Goal: Information Seeking & Learning: Check status

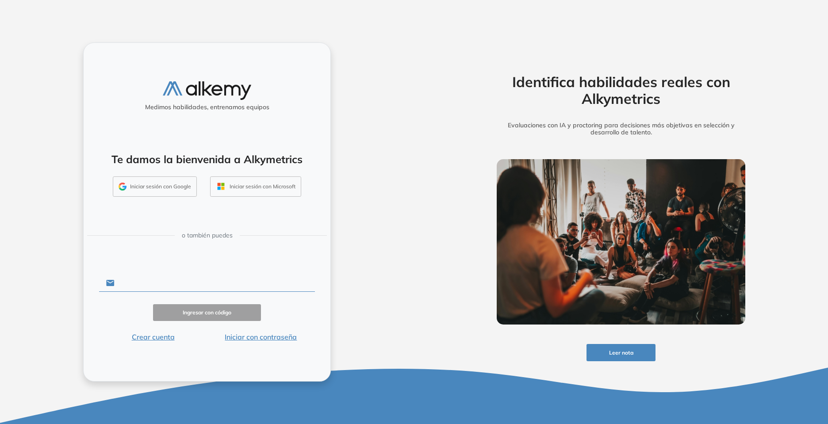
click at [157, 286] on input "text" at bounding box center [215, 283] width 200 height 17
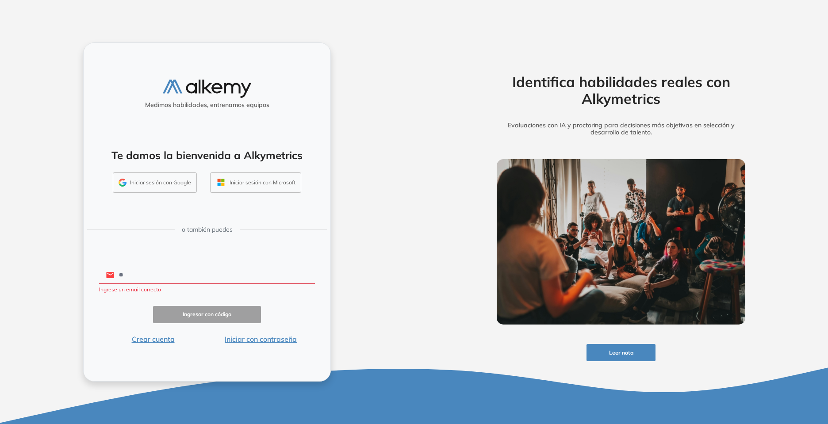
type input "**********"
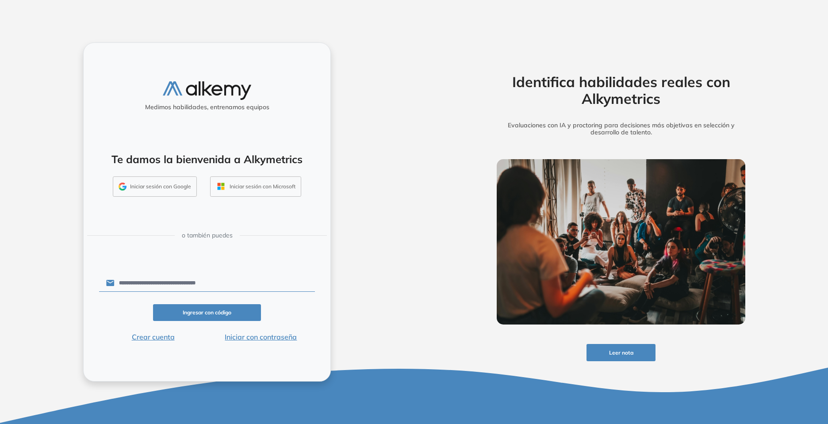
click at [196, 307] on button "Ingresar con código" at bounding box center [207, 312] width 108 height 17
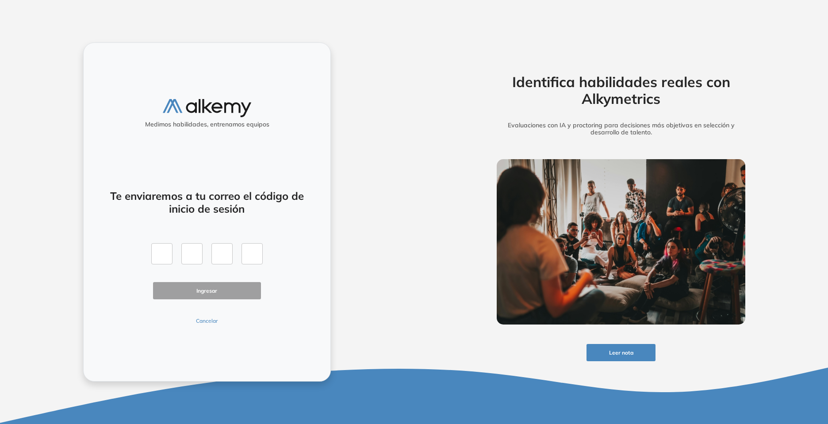
click at [210, 316] on div "Te enviaremos a tu correo el código de inicio de sesión Ingresar Cancelar" at bounding box center [207, 252] width 216 height 146
click at [209, 325] on button "Cancelar" at bounding box center [207, 321] width 108 height 8
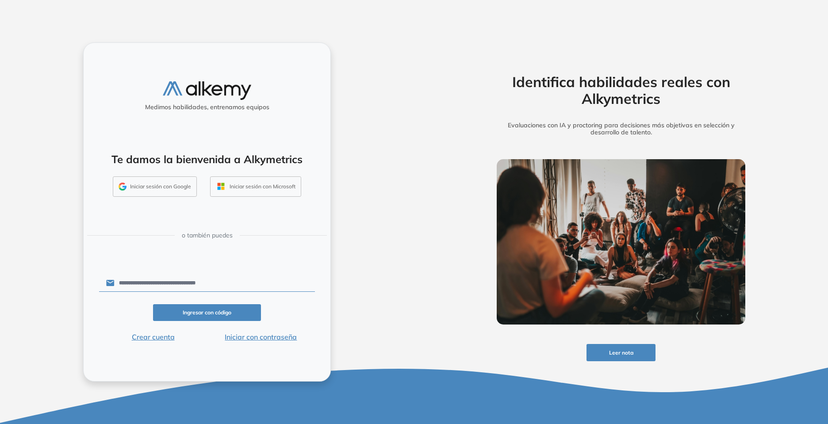
click at [166, 287] on div "**********" at bounding box center [207, 212] width 414 height 424
click at [166, 287] on input "**********" at bounding box center [215, 283] width 200 height 17
click at [471, 180] on div "**********" at bounding box center [414, 212] width 828 height 424
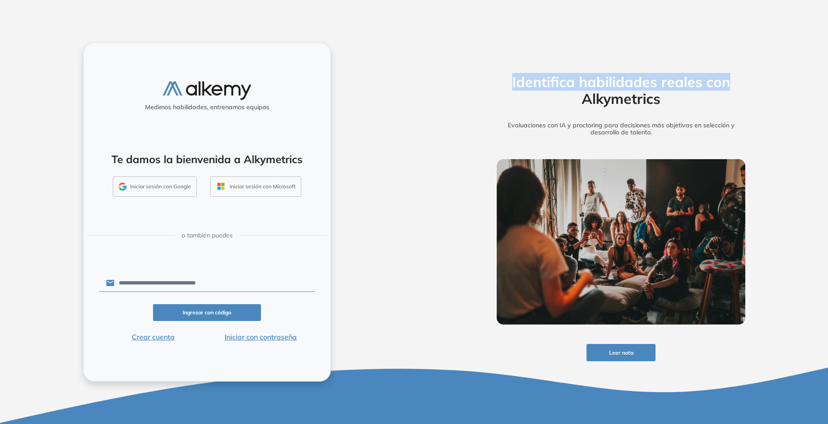
click at [774, 0] on html "**********" at bounding box center [414, 212] width 828 height 424
click at [370, 238] on div "**********" at bounding box center [207, 212] width 414 height 424
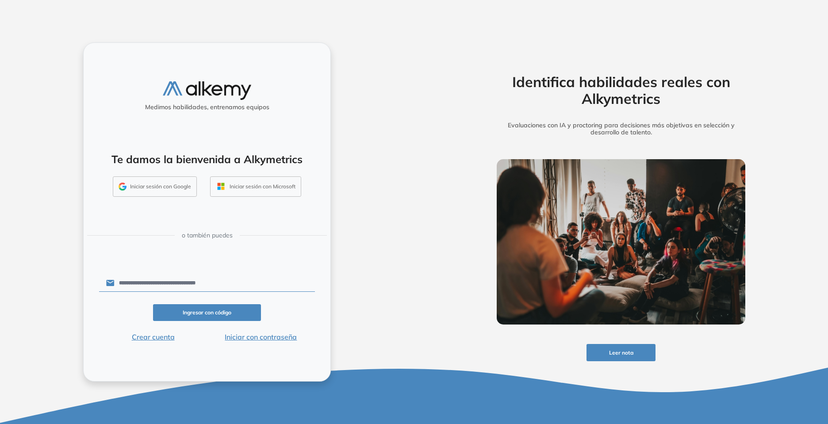
click at [223, 288] on input "**********" at bounding box center [215, 283] width 200 height 17
drag, startPoint x: 223, startPoint y: 283, endPoint x: 49, endPoint y: 267, distance: 175.0
click at [49, 267] on div "**********" at bounding box center [207, 212] width 414 height 424
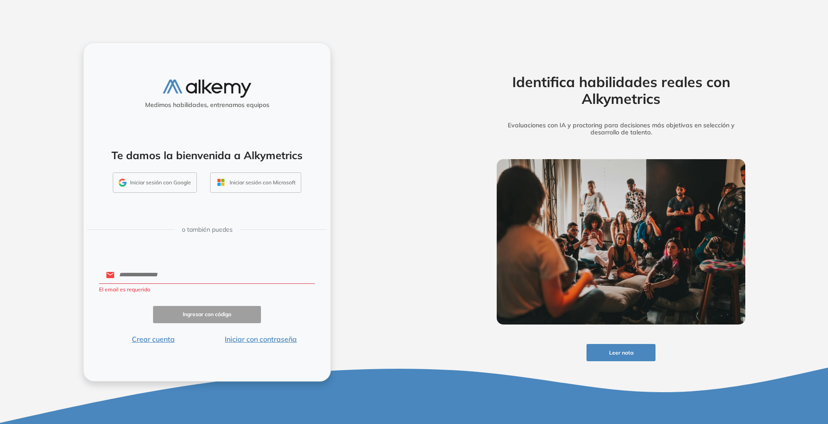
click at [297, 341] on button "Iniciar con contraseña" at bounding box center [261, 339] width 108 height 11
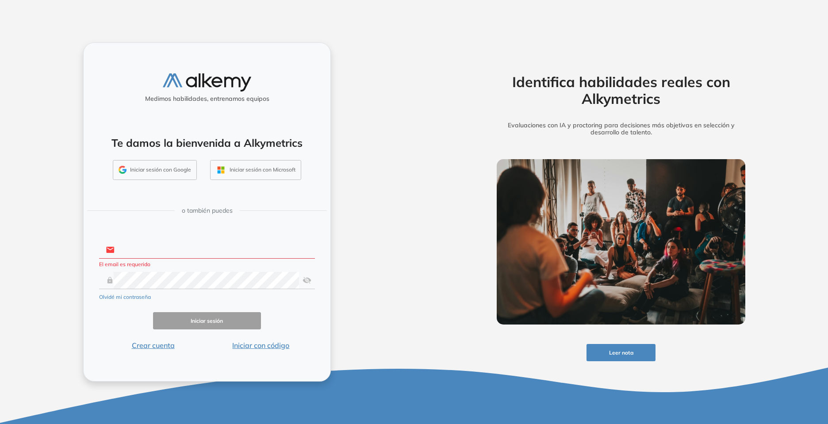
type input "**********"
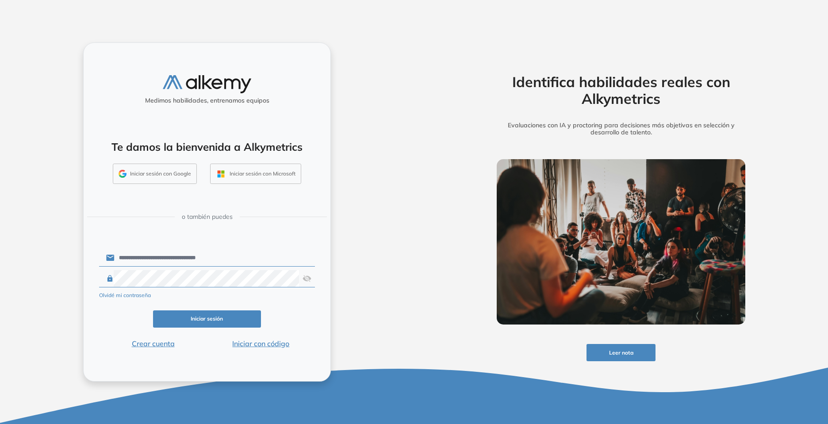
click at [317, 284] on div "**********" at bounding box center [207, 211] width 248 height 339
click at [312, 281] on div at bounding box center [207, 278] width 216 height 17
click at [308, 280] on img at bounding box center [307, 278] width 9 height 17
click at [221, 318] on button "Iniciar sesión" at bounding box center [207, 319] width 108 height 17
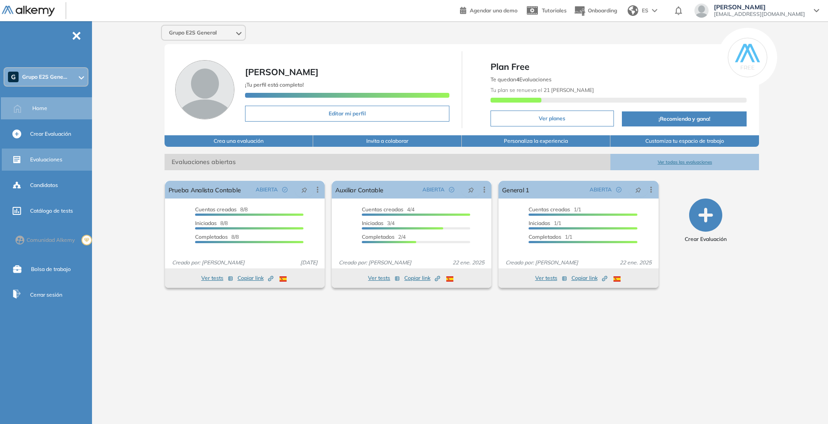
click at [46, 166] on div "Evaluaciones" at bounding box center [60, 159] width 60 height 15
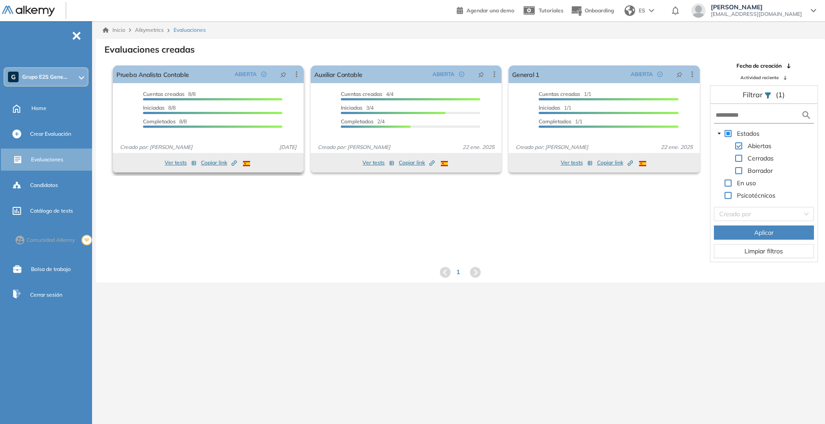
click at [253, 109] on div "Iniciadas 8/8" at bounding box center [212, 109] width 139 height 10
click at [174, 165] on button "Ver tests" at bounding box center [181, 162] width 32 height 11
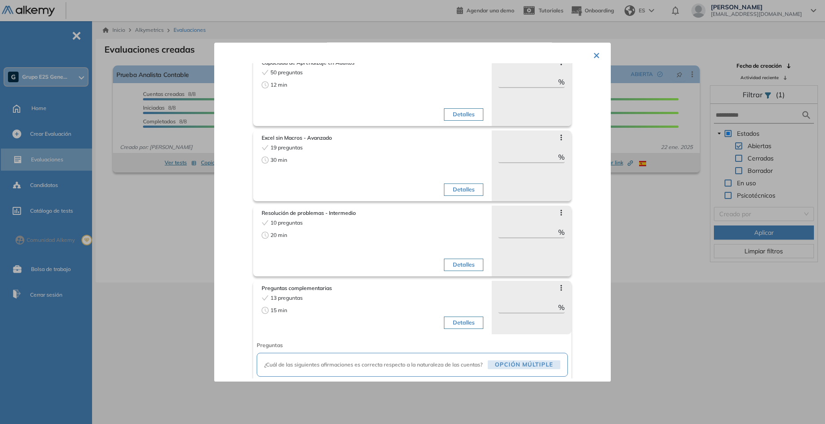
scroll to position [88, 0]
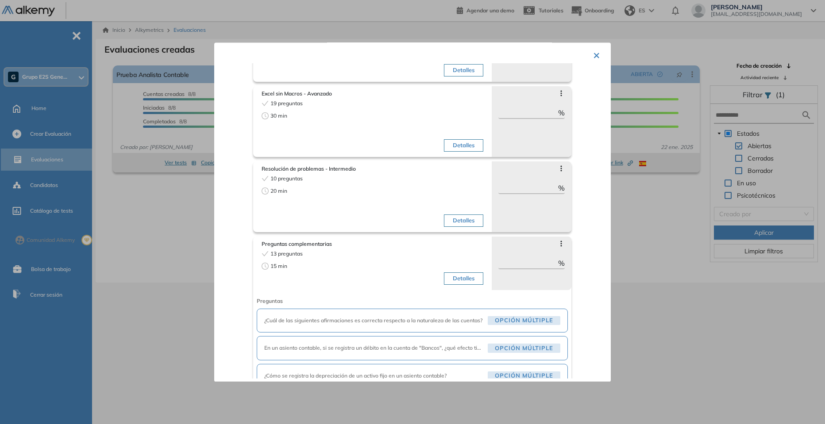
click at [596, 56] on button "×" at bounding box center [596, 54] width 7 height 17
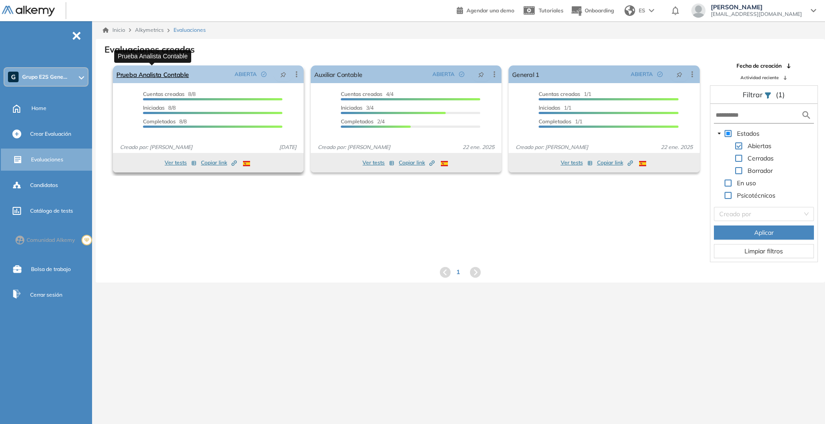
click at [148, 74] on link "Prueba Analista Contable" at bounding box center [152, 74] width 73 height 18
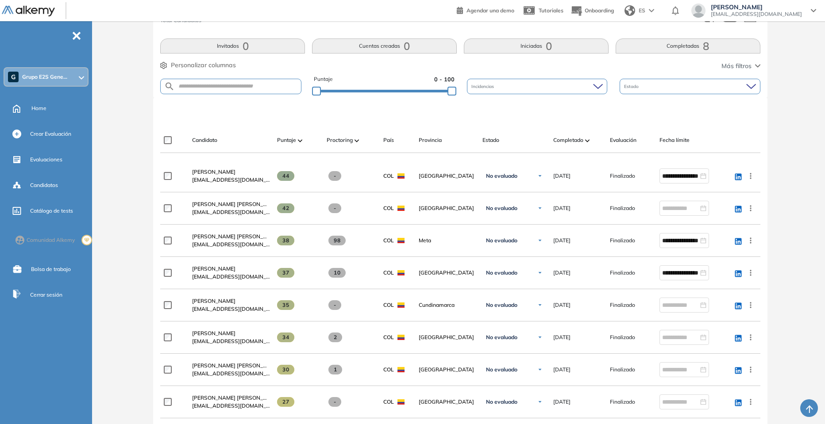
scroll to position [221, 0]
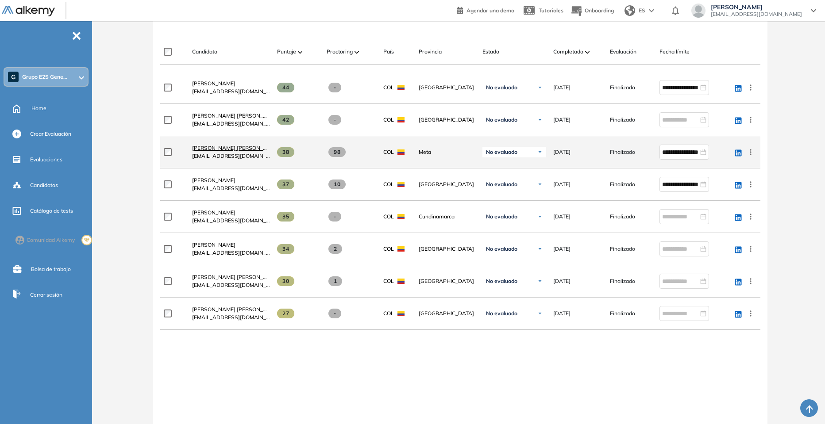
click at [242, 148] on span "Julieth Alexandra Garcia Hernandez" at bounding box center [258, 148] width 133 height 7
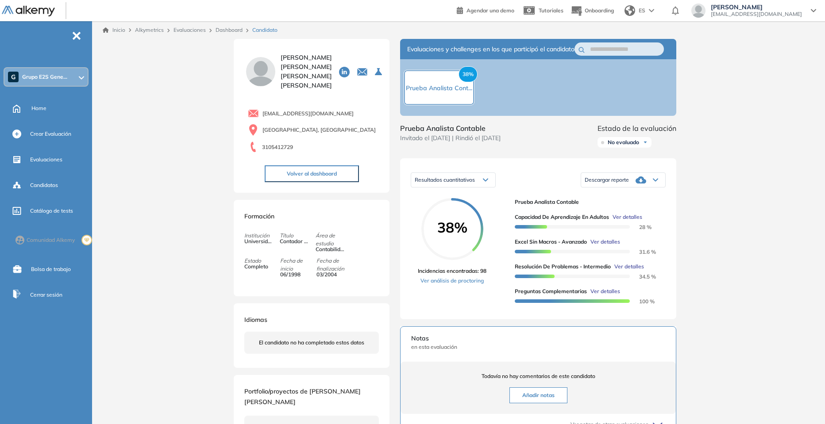
scroll to position [44, 0]
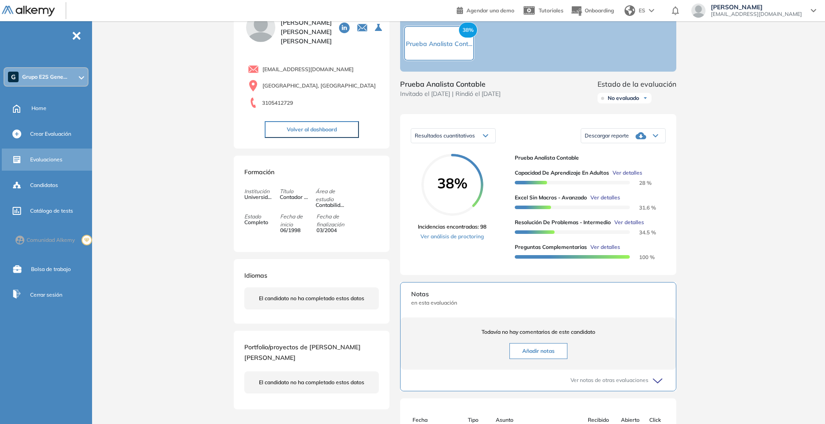
drag, startPoint x: 42, startPoint y: 151, endPoint x: 47, endPoint y: 152, distance: 5.3
click at [42, 151] on div "Evaluaciones" at bounding box center [48, 160] width 92 height 22
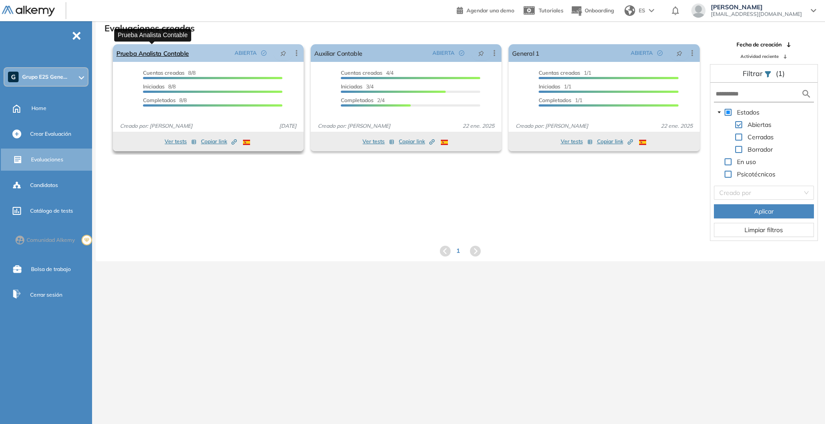
click at [148, 50] on link "Prueba Analista Contable" at bounding box center [152, 53] width 73 height 18
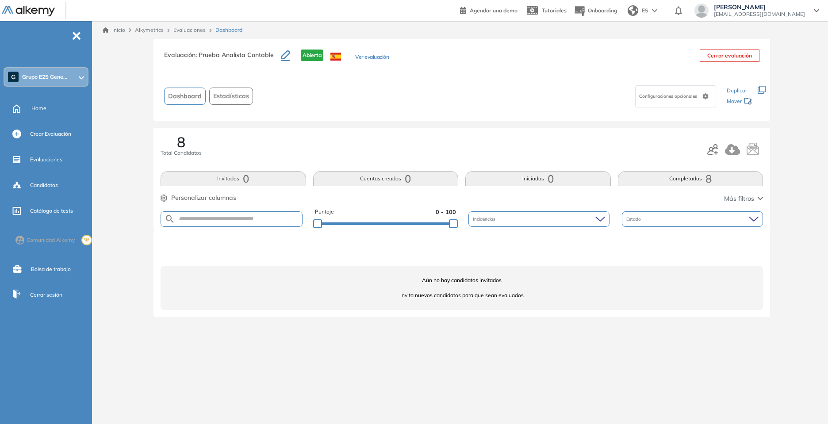
click at [187, 31] on link "Evaluaciones" at bounding box center [189, 30] width 32 height 7
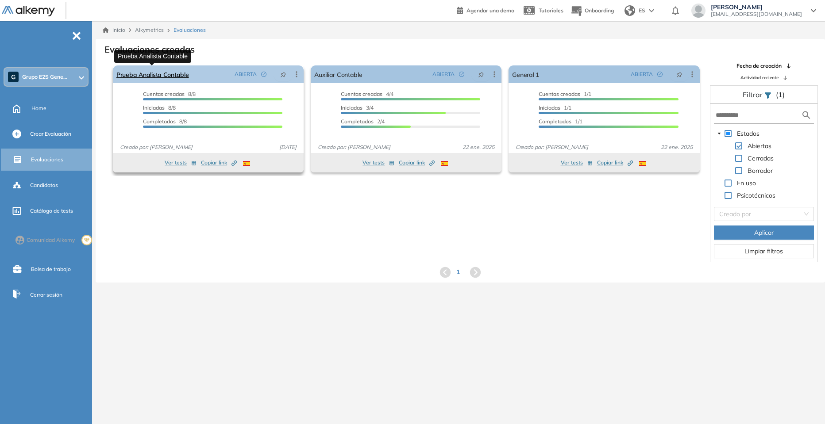
click at [169, 70] on link "Prueba Analista Contable" at bounding box center [152, 74] width 73 height 18
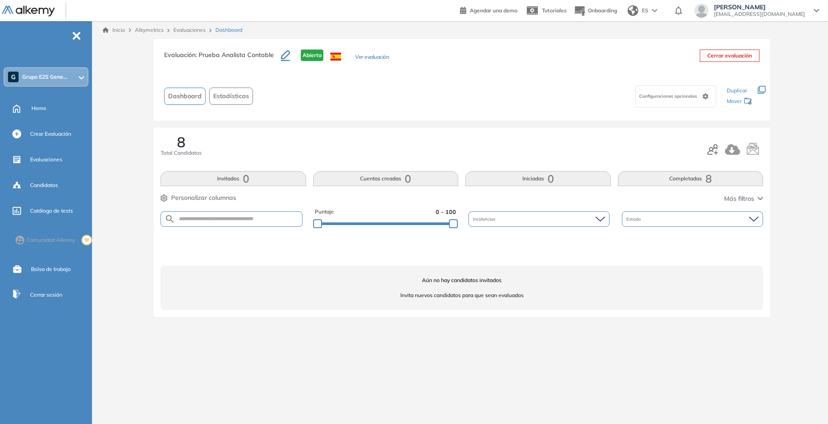
click at [118, 27] on link "Inicio" at bounding box center [114, 30] width 23 height 8
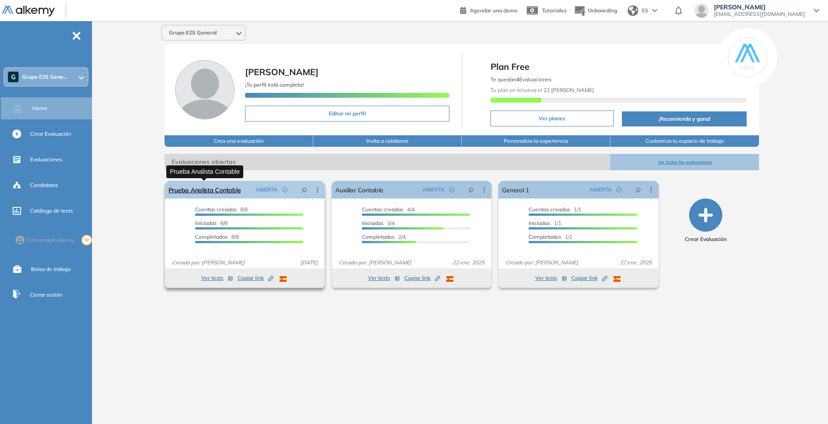
click at [206, 183] on link "Prueba Analista Contable" at bounding box center [205, 190] width 73 height 18
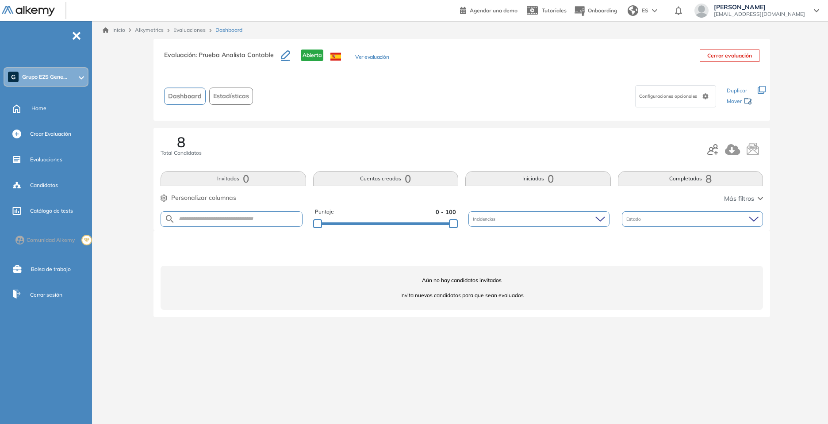
click at [232, 94] on span "Estadísticas" at bounding box center [231, 96] width 36 height 9
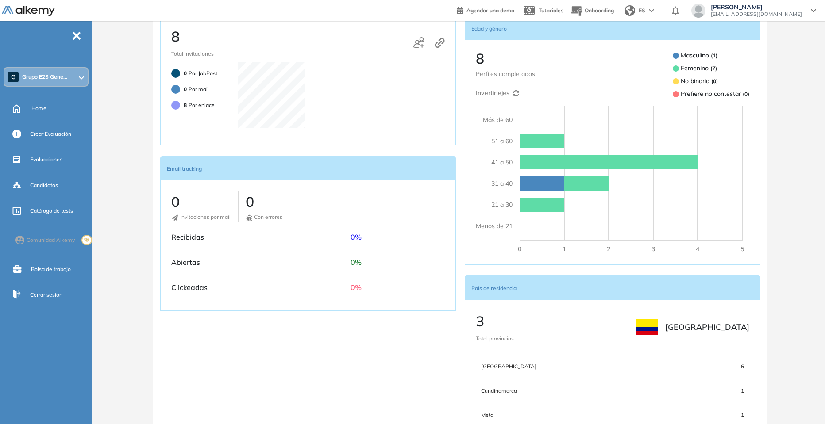
scroll to position [352, 0]
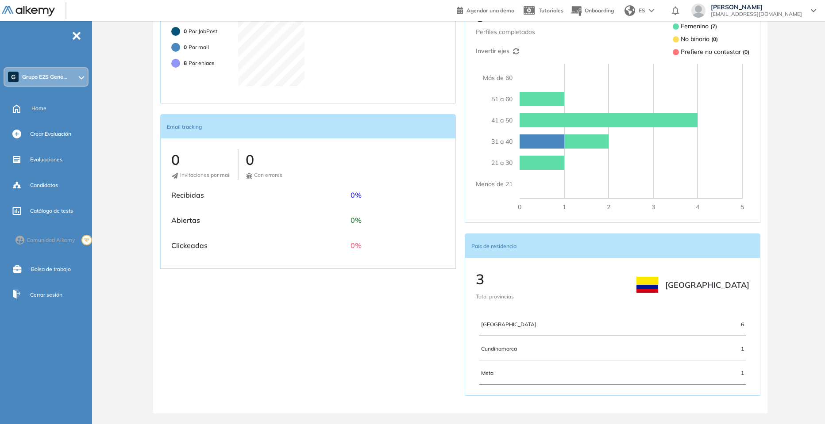
click at [486, 376] on span "Meta" at bounding box center [546, 373] width 131 height 8
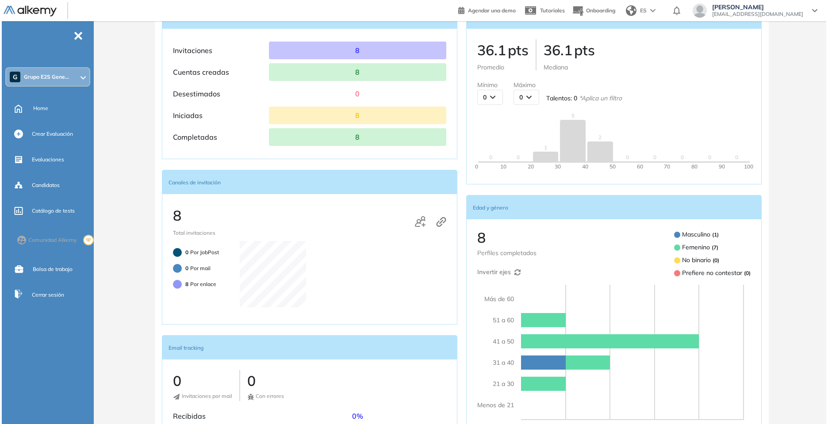
scroll to position [0, 0]
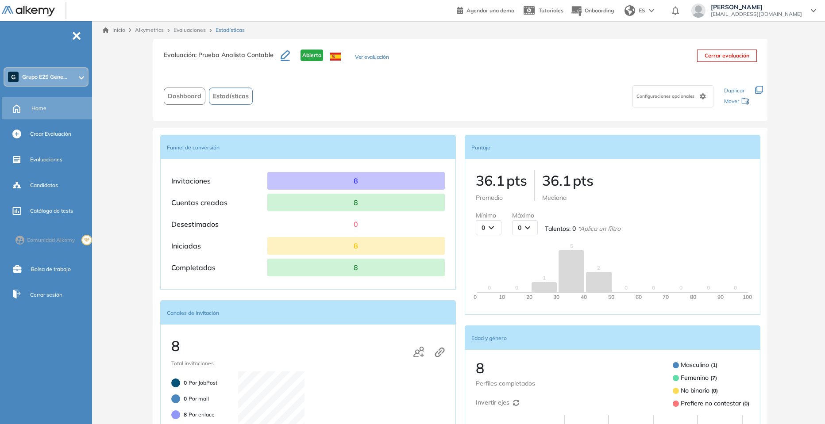
drag, startPoint x: 30, startPoint y: 104, endPoint x: 51, endPoint y: 108, distance: 22.0
click at [30, 105] on div "Home" at bounding box center [48, 108] width 92 height 22
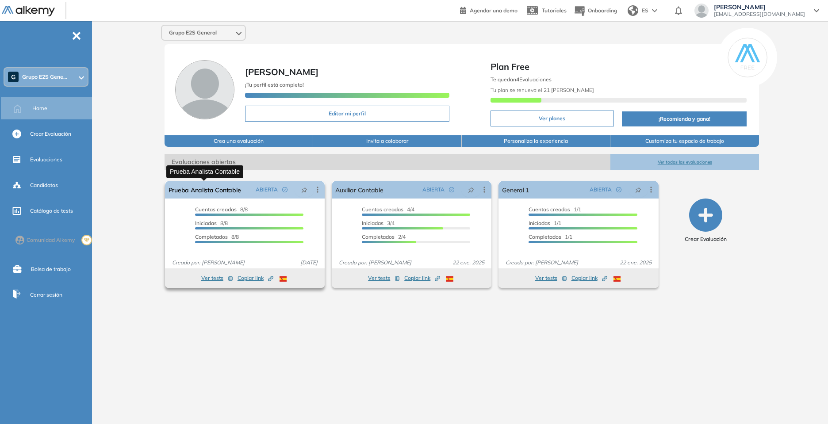
click at [231, 188] on link "Prueba Analista Contable" at bounding box center [205, 190] width 73 height 18
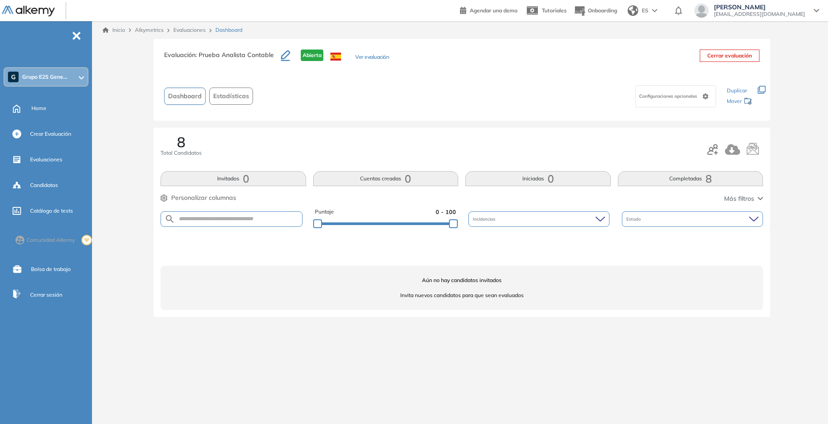
click at [171, 216] on img at bounding box center [170, 219] width 11 height 11
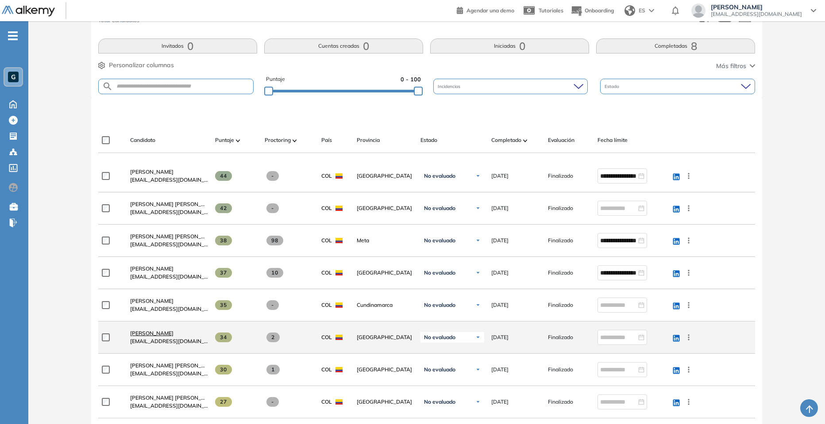
scroll to position [177, 0]
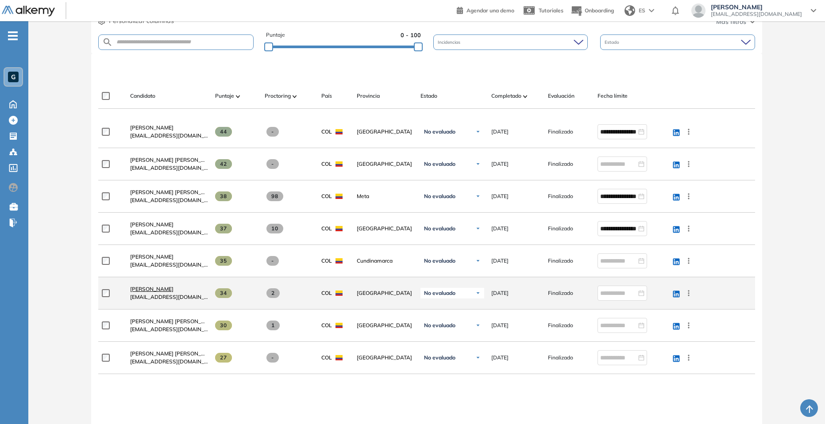
click at [170, 288] on span "[PERSON_NAME]" at bounding box center [151, 289] width 43 height 7
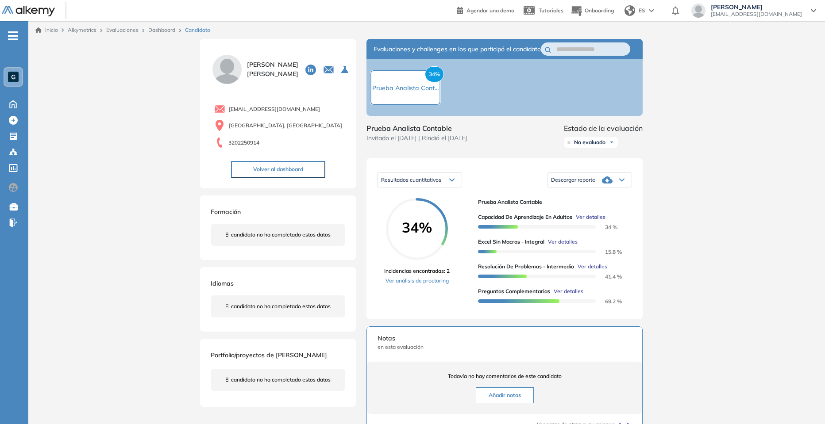
click at [117, 30] on link "Evaluaciones" at bounding box center [122, 30] width 32 height 7
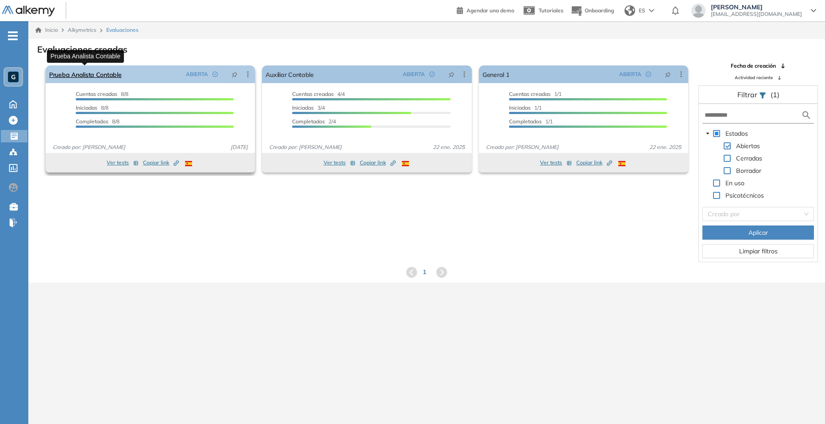
click at [76, 71] on link "Prueba Analista Contable" at bounding box center [85, 74] width 73 height 18
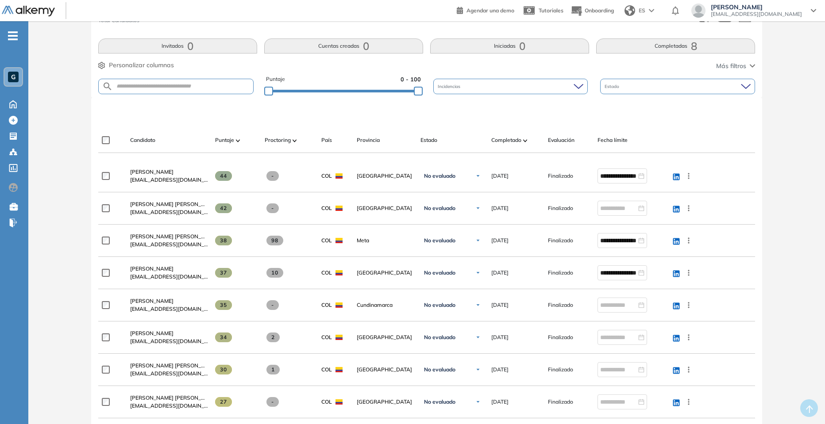
scroll to position [177, 0]
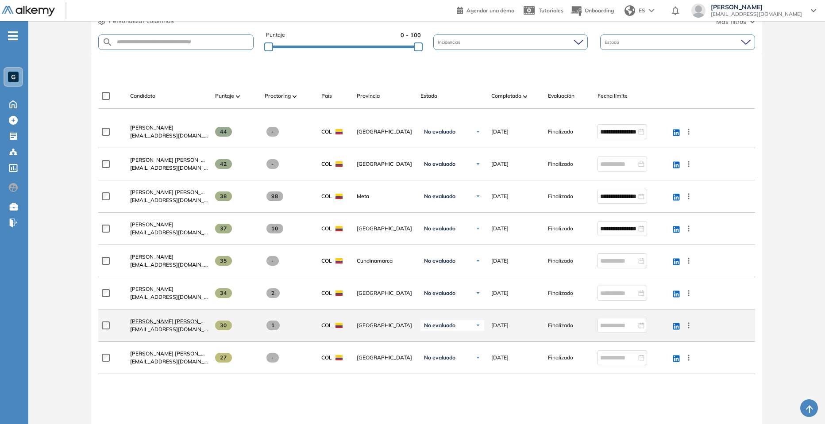
click at [191, 320] on span "Sandra Benida Sierra Marroquin" at bounding box center [174, 321] width 88 height 7
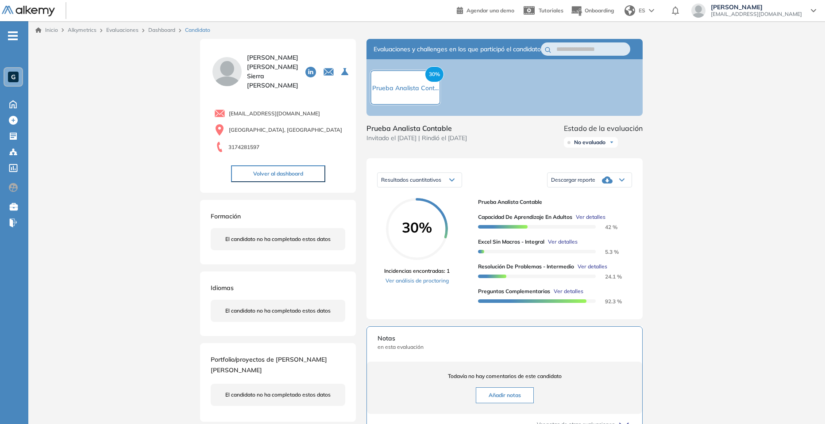
click at [810, 14] on div "Cristian Perez directoradministrativo@grupoe2s.com" at bounding box center [753, 11] width 125 height 14
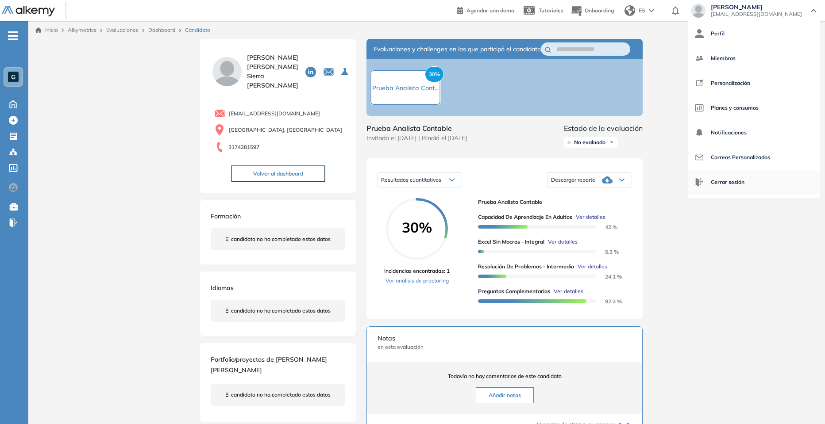
click at [739, 178] on span "Cerrar sesión" at bounding box center [727, 182] width 34 height 21
